Goal: Task Accomplishment & Management: Use online tool/utility

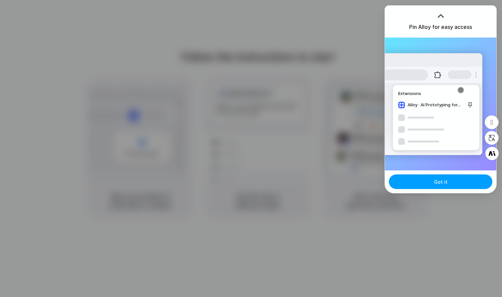
click at [415, 182] on button "Got it" at bounding box center [440, 182] width 103 height 15
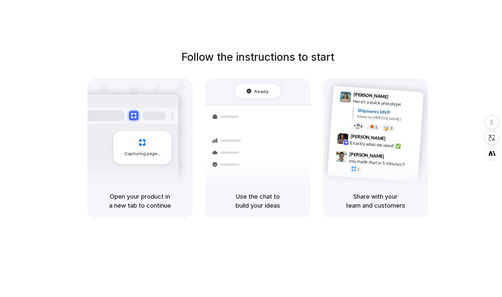
click at [395, 16] on div "Follow the instructions to start Capturing page Open your product in a new tab …" at bounding box center [257, 155] width 515 height 311
click at [261, 197] on div "Use the chat to build your ideas" at bounding box center [257, 201] width 105 height 34
click at [243, 142] on div at bounding box center [227, 141] width 39 height 12
click at [254, 88] on div at bounding box center [258, 91] width 46 height 14
click at [254, 105] on div "Shipments Container from Shanghai 40ft • ETA Dec 28 • In transit Express delive…" at bounding box center [258, 152] width 120 height 94
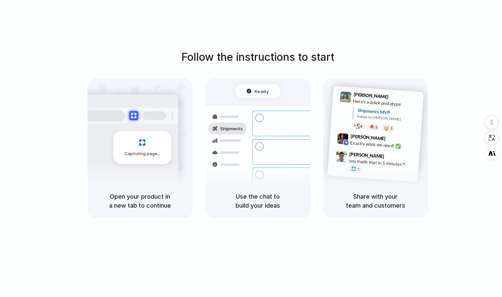
click at [249, 129] on div "Container from Shanghai 40ft • ETA Dec 28 • In transit Express delivery to NYC …" at bounding box center [282, 151] width 71 height 93
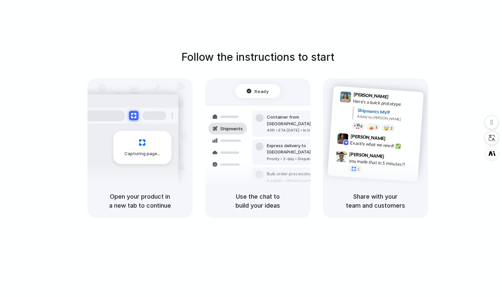
click at [234, 127] on span "Shipments" at bounding box center [231, 129] width 23 height 7
click at [246, 158] on div "Shipments" at bounding box center [222, 151] width 49 height 93
click at [246, 198] on div "Use the chat to build your ideas" at bounding box center [257, 201] width 105 height 34
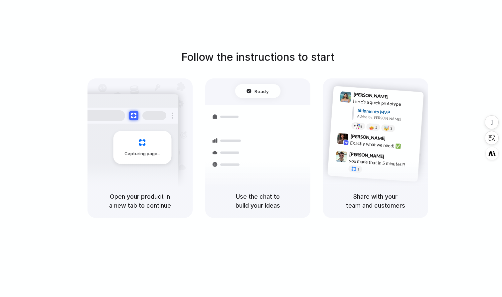
click at [247, 207] on h5 "Use the chat to build your ideas" at bounding box center [257, 201] width 89 height 18
click at [273, 143] on div "Express delivery to NYC" at bounding box center [303, 149] width 72 height 13
click at [167, 159] on div "Capturing page" at bounding box center [142, 147] width 58 height 33
click at [234, 111] on div "Freight Shipments v1 Add our new shipments ta |" at bounding box center [257, 104] width 95 height 41
click at [343, 107] on div at bounding box center [344, 110] width 13 height 38
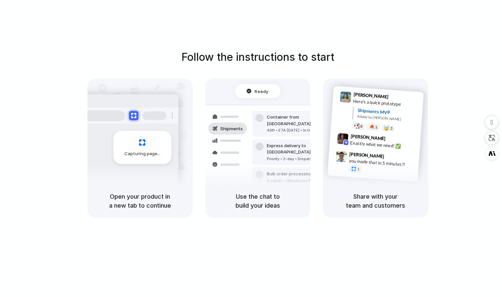
click at [294, 149] on div at bounding box center [294, 149] width 0 height 0
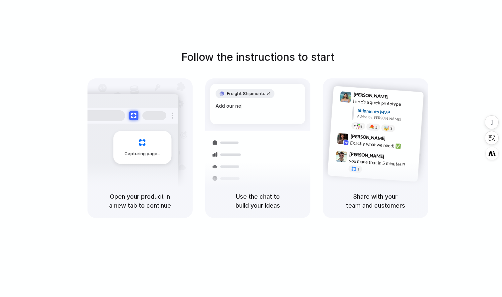
click at [294, 149] on div at bounding box center [294, 149] width 0 height 0
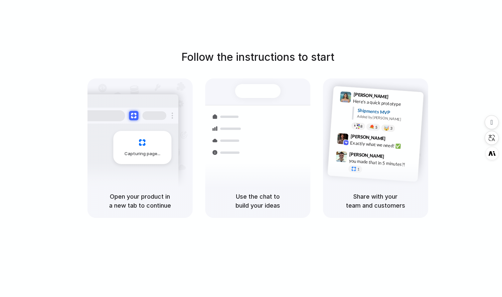
click at [294, 149] on div at bounding box center [294, 149] width 0 height 0
click at [263, 48] on div "Follow the instructions to start Capturing page Open your product in a new tab …" at bounding box center [257, 155] width 515 height 311
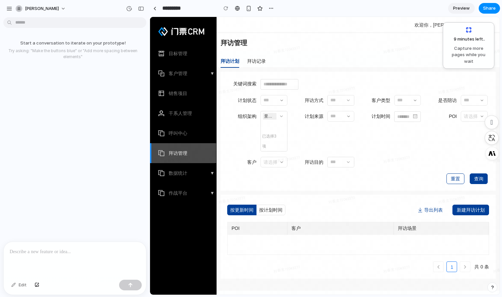
click at [100, 28] on div "Start a conversation to iterate on your prototype! Try asking: "Make the button…" at bounding box center [73, 131] width 146 height 222
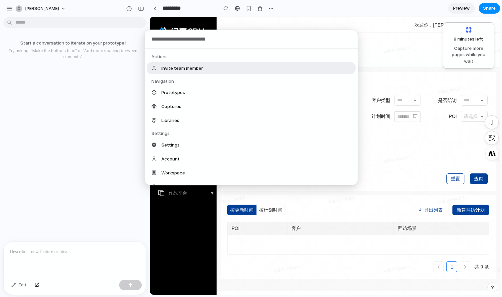
click at [91, 23] on body "qing-yu Start a conversation to iterate on your prototype! Try asking: "Make th…" at bounding box center [251, 148] width 502 height 297
click at [82, 80] on div "Actions Invite team member Navigation Prototypes Captures Libraries Settings Se…" at bounding box center [251, 148] width 502 height 297
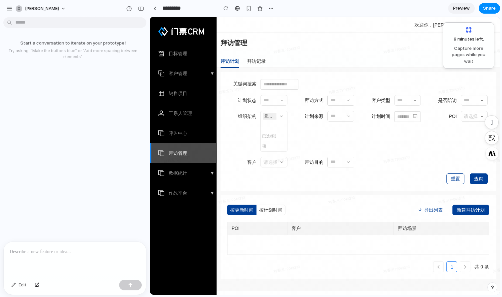
click at [71, 259] on div at bounding box center [75, 259] width 142 height 35
click at [460, 9] on span "Preview" at bounding box center [461, 8] width 17 height 7
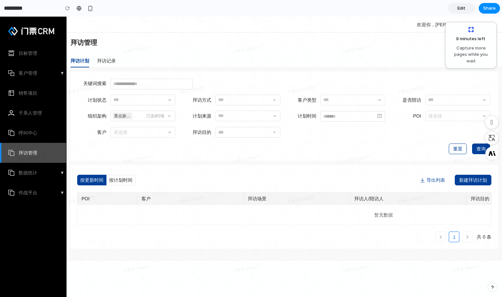
click at [460, 9] on span "Edit" at bounding box center [461, 8] width 8 height 7
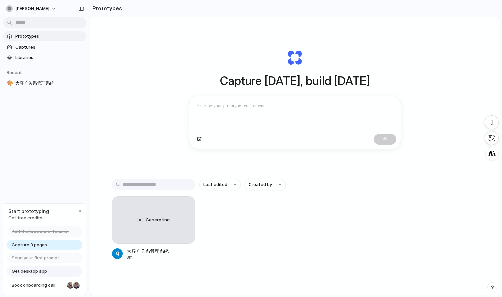
click at [215, 143] on div at bounding box center [294, 140] width 211 height 18
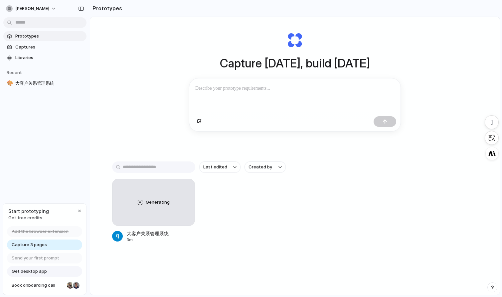
scroll to position [36, 0]
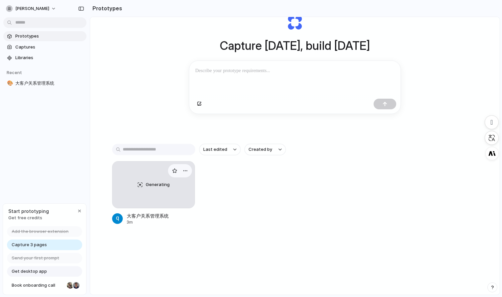
click at [167, 194] on div "Generating" at bounding box center [153, 185] width 83 height 47
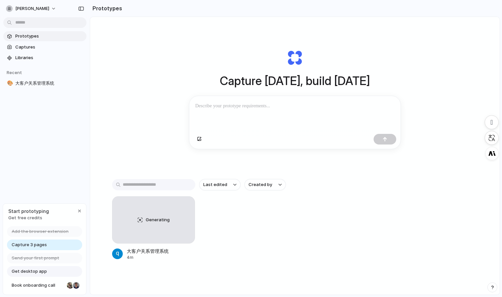
click at [234, 254] on div "Generating 大客户关系管理系统 4m" at bounding box center [295, 229] width 366 height 64
click at [226, 183] on button "Last edited" at bounding box center [219, 184] width 41 height 11
click at [63, 81] on span "大客户关系管理系统" at bounding box center [49, 83] width 69 height 7
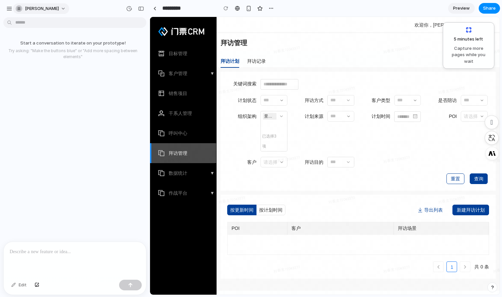
click at [32, 5] on div "qing-yu" at bounding box center [37, 8] width 43 height 7
click at [143, 6] on div "Settings Invite members Change theme Sign out" at bounding box center [251, 148] width 502 height 297
click at [143, 6] on div "button" at bounding box center [141, 8] width 6 height 5
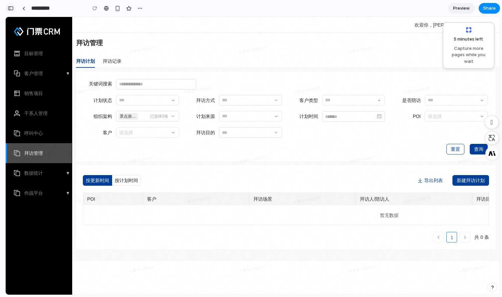
click at [12, 9] on div "button" at bounding box center [11, 8] width 6 height 5
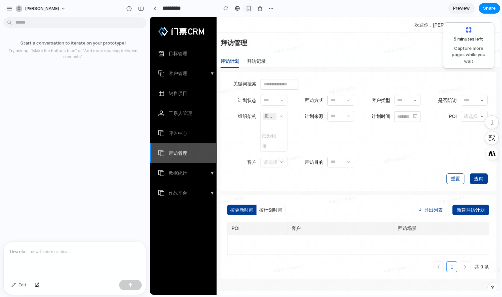
click at [249, 8] on div "button" at bounding box center [249, 9] width 6 height 6
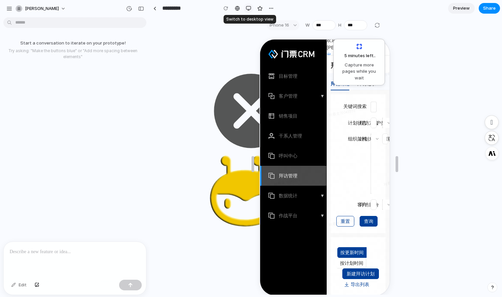
click at [249, 8] on div "button" at bounding box center [248, 8] width 5 height 5
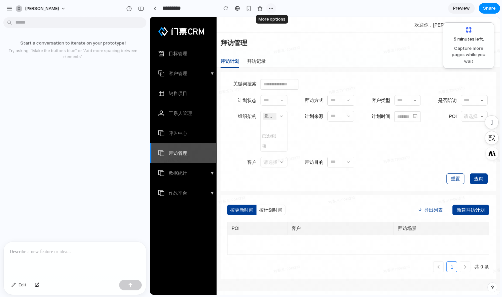
click at [268, 6] on button "button" at bounding box center [271, 8] width 10 height 10
click at [233, 10] on div "Duplicate Delete" at bounding box center [251, 148] width 502 height 297
click at [28, 10] on span "qing-yu" at bounding box center [42, 8] width 34 height 7
click at [3, 10] on div "Settings Invite members Change theme Sign out" at bounding box center [251, 148] width 502 height 297
click at [9, 10] on div "button" at bounding box center [9, 9] width 6 height 6
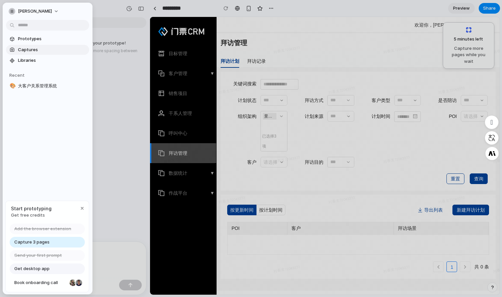
click at [31, 46] on link "Captures" at bounding box center [47, 50] width 83 height 10
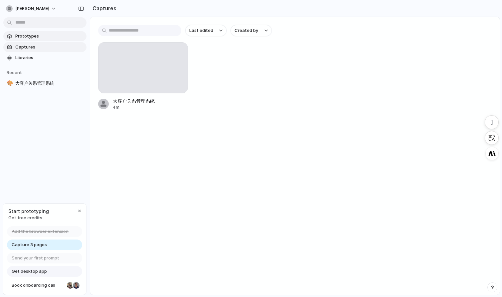
click at [33, 37] on span "Prototypes" at bounding box center [49, 36] width 69 height 7
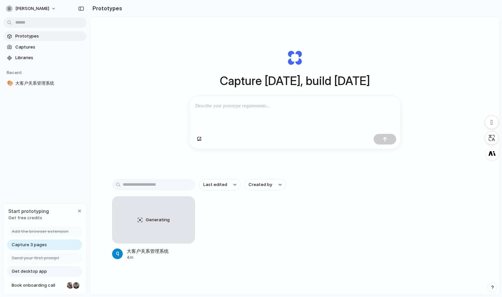
click at [216, 113] on div at bounding box center [294, 113] width 211 height 35
click at [186, 207] on div "button" at bounding box center [185, 206] width 5 height 5
click at [174, 240] on li "Delete" at bounding box center [166, 243] width 47 height 11
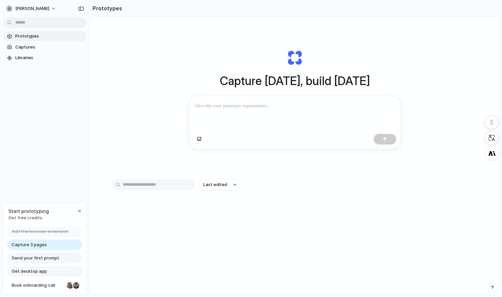
click at [265, 112] on div at bounding box center [294, 113] width 211 height 35
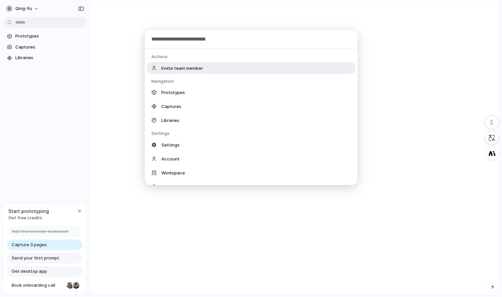
click at [50, 24] on body "qing-yu Prototypes Captures Libraries Start prototyping Get free credits Add th…" at bounding box center [251, 148] width 502 height 297
click at [192, 24] on div "Actions Invite team member Navigation Prototypes Captures Libraries Settings Se…" at bounding box center [251, 148] width 502 height 297
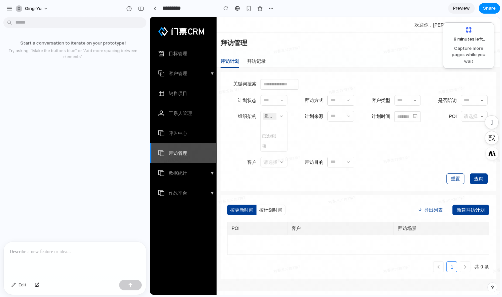
click at [70, 259] on div at bounding box center [75, 259] width 142 height 35
click at [23, 253] on p "**********" at bounding box center [75, 252] width 130 height 8
click at [60, 253] on p "**********" at bounding box center [75, 252] width 130 height 8
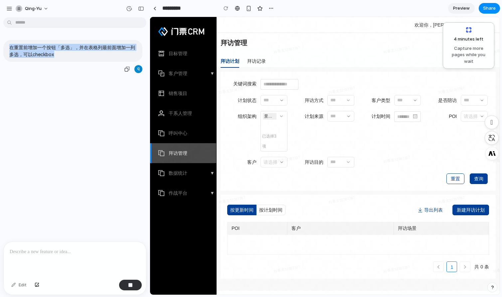
drag, startPoint x: 62, startPoint y: 57, endPoint x: 4, endPoint y: 40, distance: 61.0
click at [4, 40] on div "在重置前增加一个按钮「多选」，并在表格列最前面增加一列多选，可以checkbox" at bounding box center [72, 57] width 139 height 34
copy p "在重置前增加一个按钮「多选」，并在表格列最前面增加一列多选，可以checkbox"
click at [49, 262] on div at bounding box center [75, 259] width 142 height 35
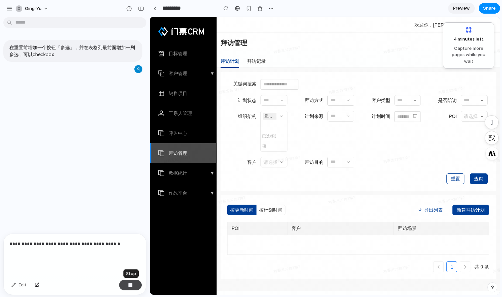
click at [129, 286] on div "button" at bounding box center [130, 285] width 5 height 5
click at [120, 260] on div "**********" at bounding box center [75, 255] width 142 height 43
click at [70, 252] on p "**********" at bounding box center [75, 248] width 130 height 16
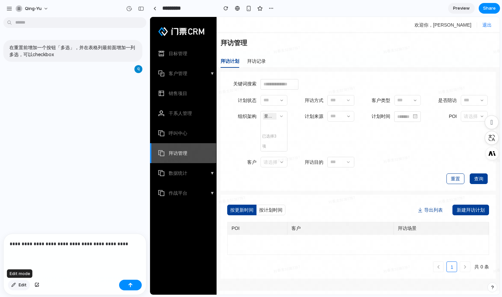
click at [25, 286] on span "Edit" at bounding box center [23, 285] width 8 height 7
click at [28, 284] on button "Edit" at bounding box center [19, 285] width 22 height 11
click at [22, 285] on span "Edit" at bounding box center [23, 285] width 8 height 7
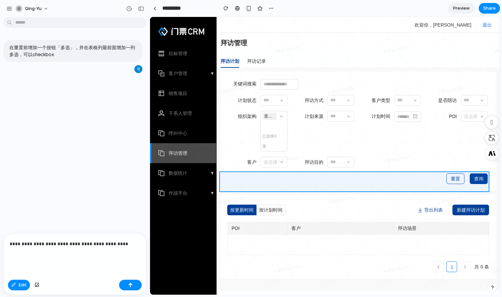
click at [251, 189] on div at bounding box center [324, 156] width 349 height 278
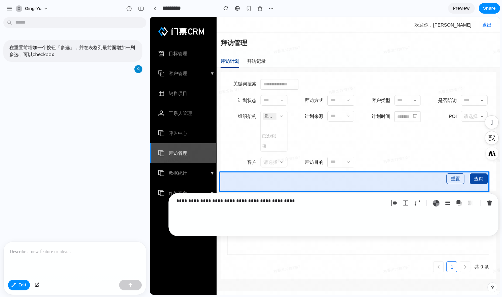
click at [122, 216] on div "在重置前增加一个按钮「多选」，并在表格列最前面增加一列多选，可以checkbox" at bounding box center [73, 131] width 146 height 222
click at [487, 203] on div "button" at bounding box center [490, 203] width 6 height 6
click at [489, 204] on div "button" at bounding box center [490, 203] width 6 height 6
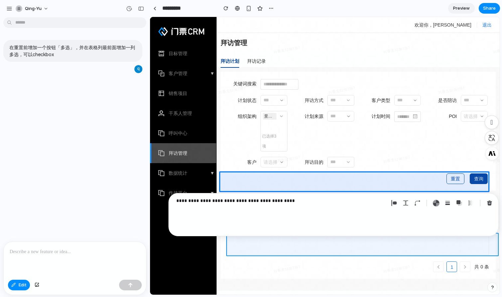
click at [356, 237] on div at bounding box center [324, 156] width 349 height 278
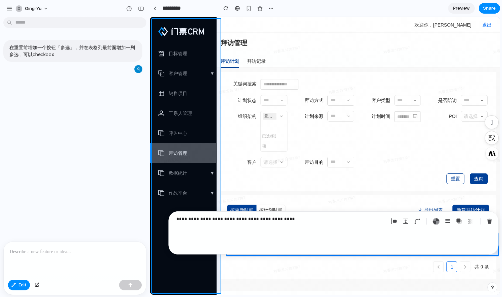
click at [172, 273] on div at bounding box center [324, 156] width 349 height 278
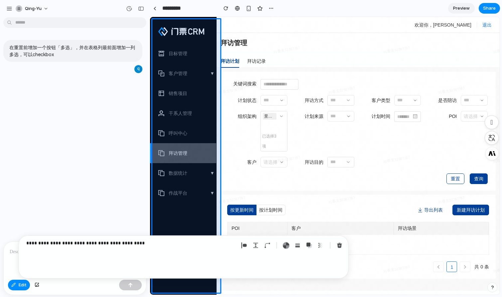
click at [113, 219] on div "在重置前增加一个按钮「多选」，并在表格列最前面增加一列多选，可以checkbox" at bounding box center [73, 131] width 146 height 222
click at [21, 289] on button "Edit" at bounding box center [19, 285] width 22 height 11
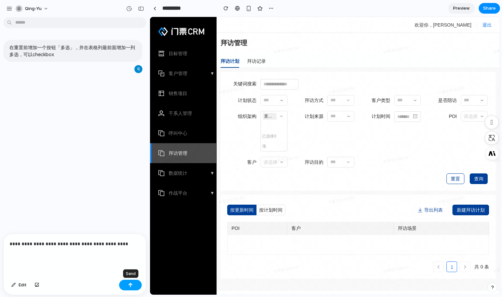
click at [125, 287] on button "button" at bounding box center [130, 285] width 23 height 11
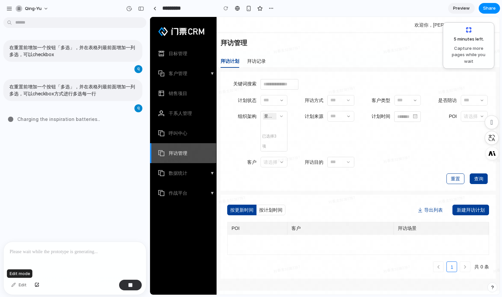
click at [20, 287] on div "Edit" at bounding box center [19, 285] width 22 height 11
click at [45, 118] on span "Waking up the AI ..." at bounding box center [39, 119] width 44 height 7
drag, startPoint x: 95, startPoint y: 123, endPoint x: 18, endPoint y: 117, distance: 77.1
click at [18, 117] on div "在重置前增加一个按钮「多选」，并在表格列最前面增加一列多选，可以checkbox 在重置前增加一个按钮「多选」，并在表格列最前面增加一列多选，可以checkb…" at bounding box center [73, 131] width 146 height 222
copy span "Preparing thought processors"
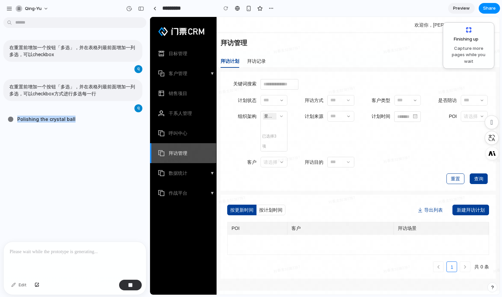
drag, startPoint x: 30, startPoint y: 120, endPoint x: 112, endPoint y: 120, distance: 82.2
click at [112, 120] on div "Polishing the crystal ball" at bounding box center [77, 119] width 138 height 7
click at [112, 120] on div "Polishing the crystal ball .." at bounding box center [77, 119] width 138 height 7
click at [126, 286] on button "button" at bounding box center [130, 285] width 23 height 11
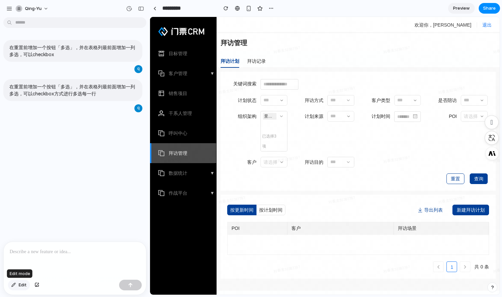
click at [20, 284] on span "Edit" at bounding box center [23, 285] width 8 height 7
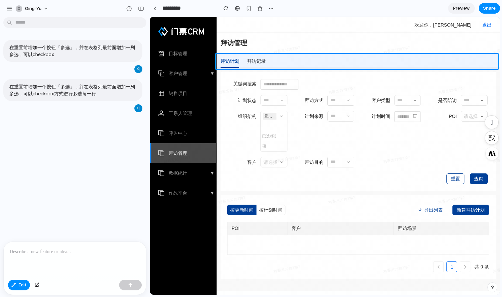
click at [349, 61] on div at bounding box center [324, 156] width 349 height 278
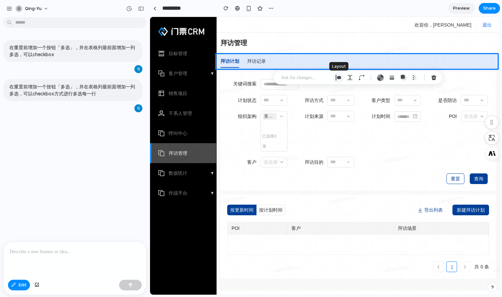
click at [340, 78] on div "button" at bounding box center [338, 78] width 6 height 6
select select "******"
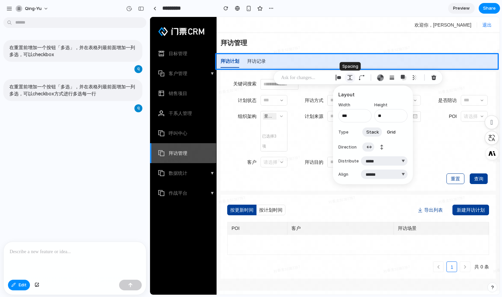
click at [352, 78] on div "button" at bounding box center [350, 78] width 6 height 6
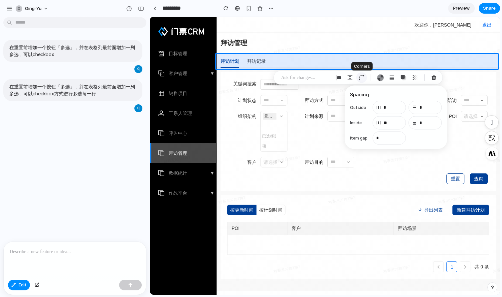
click at [361, 78] on div "button" at bounding box center [362, 78] width 6 height 6
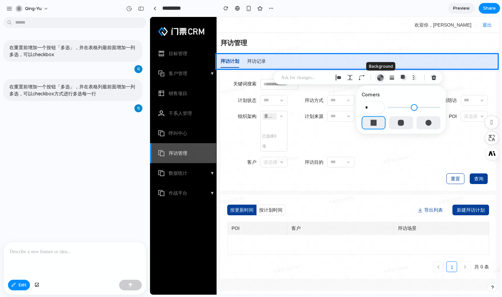
click at [380, 78] on div "button" at bounding box center [380, 77] width 7 height 7
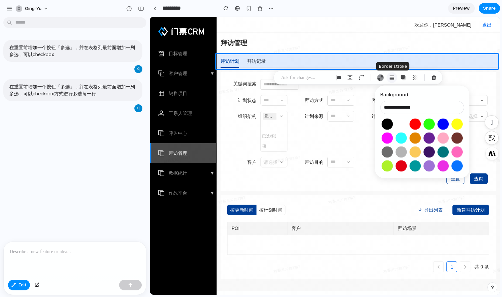
click at [394, 77] on div "button" at bounding box center [392, 78] width 6 height 6
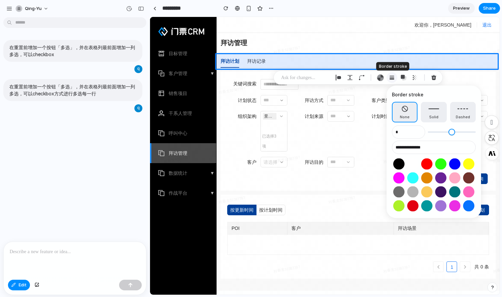
click at [394, 76] on div "button" at bounding box center [392, 78] width 6 height 6
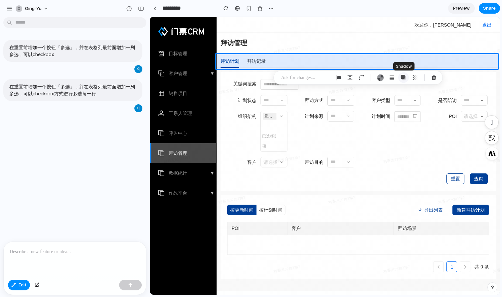
click at [403, 76] on div "button" at bounding box center [404, 78] width 6 height 6
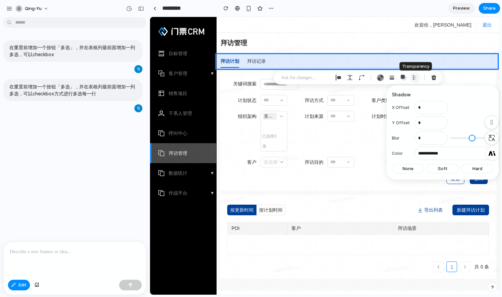
click at [414, 76] on div "button" at bounding box center [415, 78] width 6 height 6
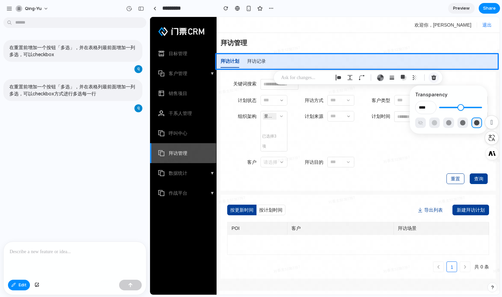
click at [431, 77] on div "button" at bounding box center [434, 78] width 6 height 6
click at [433, 78] on div "button" at bounding box center [434, 78] width 6 height 6
click at [435, 78] on div "button" at bounding box center [434, 78] width 6 height 6
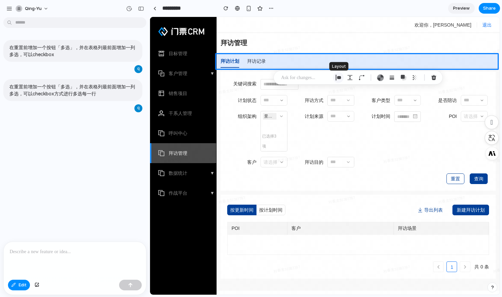
click at [340, 78] on div "button" at bounding box center [338, 78] width 6 height 6
select select "******"
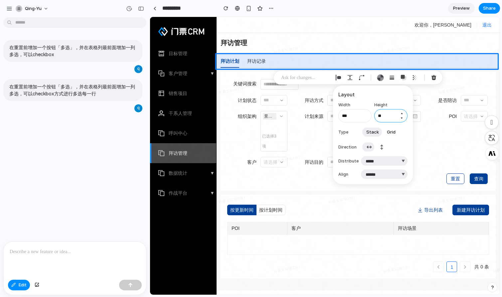
click at [379, 118] on input "**" at bounding box center [390, 115] width 33 height 13
type input "**"
click at [391, 96] on h3 "Layout" at bounding box center [372, 94] width 69 height 7
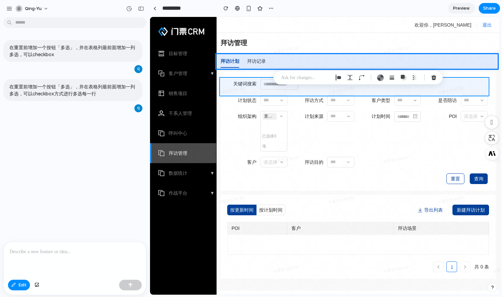
click at [309, 90] on div at bounding box center [324, 156] width 349 height 278
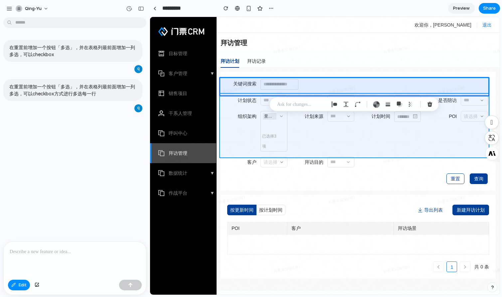
click at [295, 127] on div at bounding box center [324, 156] width 349 height 278
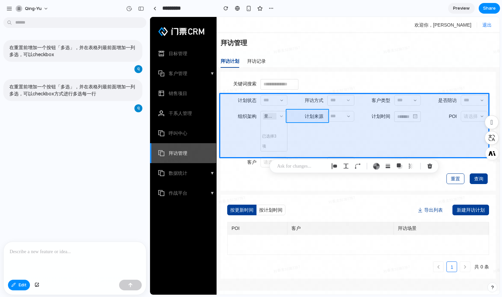
click at [313, 112] on div at bounding box center [324, 156] width 349 height 278
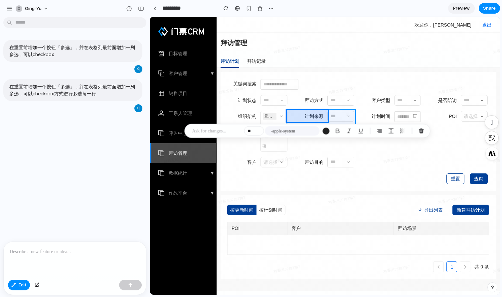
click at [305, 113] on div at bounding box center [324, 156] width 349 height 278
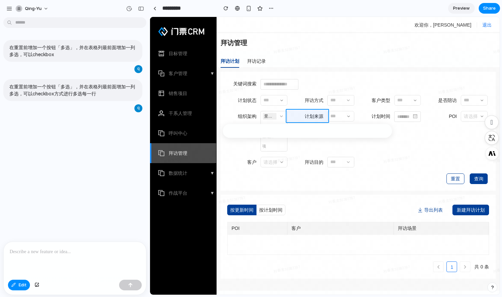
click at [305, 113] on div at bounding box center [324, 156] width 349 height 278
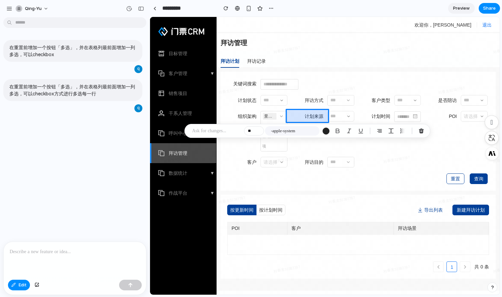
click at [317, 116] on div at bounding box center [324, 156] width 349 height 278
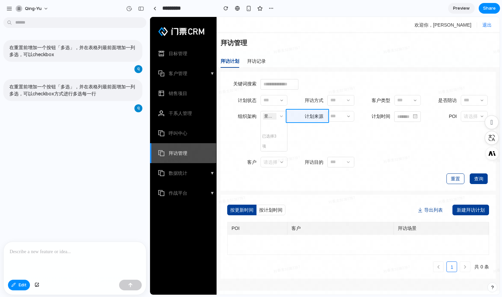
click at [302, 116] on div at bounding box center [324, 156] width 349 height 278
click at [368, 158] on button "button" at bounding box center [362, 159] width 23 height 11
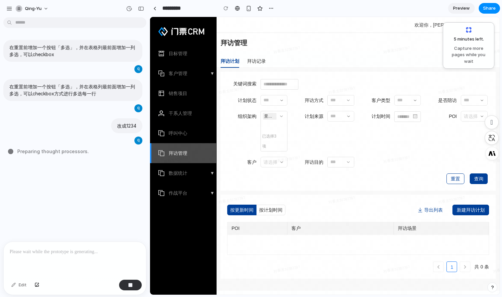
click at [349, 190] on div "重置 查询" at bounding box center [354, 182] width 267 height 17
click at [181, 113] on div "干系人管理" at bounding box center [180, 113] width 23 height 20
click at [196, 14] on input "*********" at bounding box center [188, 8] width 55 height 12
click at [200, 10] on input "*********" at bounding box center [188, 8] width 55 height 12
click at [276, 70] on div "关键词搜索 计划状态 拜访方式 线下 / 客户办公室 线下 / 美团办公室 线下 / 非办公地点客户多人参与 线下 / 非办公地点客户单独参与 线下 / 家庭…" at bounding box center [358, 179] width 283 height 223
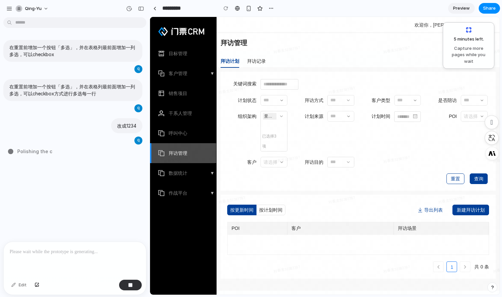
click at [365, 138] on div "计划状态 拜访方式 线下 / 客户办公室 线下 / 美团办公室 线下 / 非办公地点客户多人参与 线下 / 非办公地点客户单独参与 线下 / 家庭聚会 线上 …" at bounding box center [354, 126] width 267 height 62
click at [346, 214] on div "按更新时间 按计划时间 新建拜访计划 导出列表" at bounding box center [358, 210] width 262 height 11
click at [360, 104] on label "客户类型" at bounding box center [374, 100] width 40 height 11
click at [189, 32] on img at bounding box center [181, 31] width 47 height 9
click at [189, 5] on input "*********" at bounding box center [188, 8] width 55 height 12
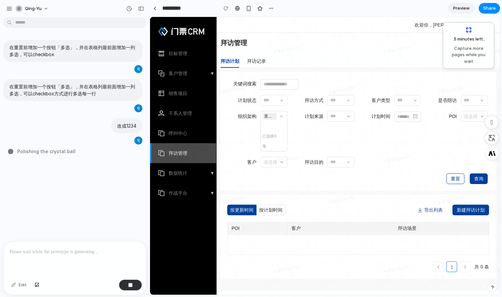
click at [195, 189] on div "作战平台" at bounding box center [183, 193] width 66 height 20
click at [193, 208] on div "目标管理 客户管理 销售项目 干系人管理 呼叫中心 拜访管理 数据统计 作战平台 ⁝" at bounding box center [183, 156] width 67 height 278
